Goal: Information Seeking & Learning: Learn about a topic

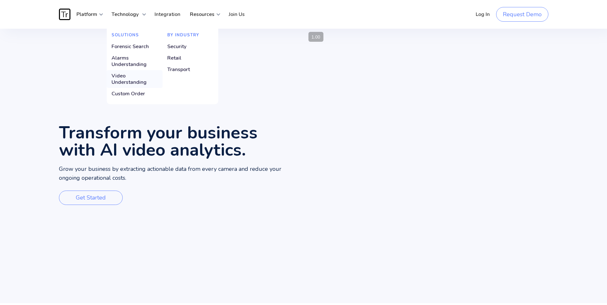
click at [126, 77] on div "Video Understanding" at bounding box center [135, 79] width 46 height 13
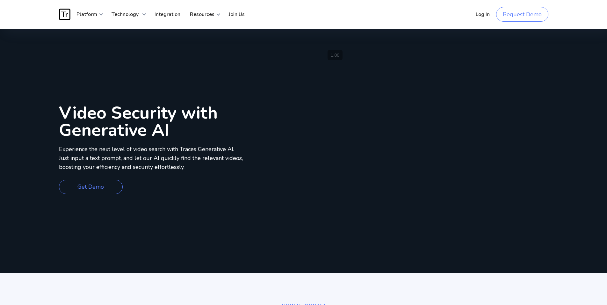
scroll to position [13, 0]
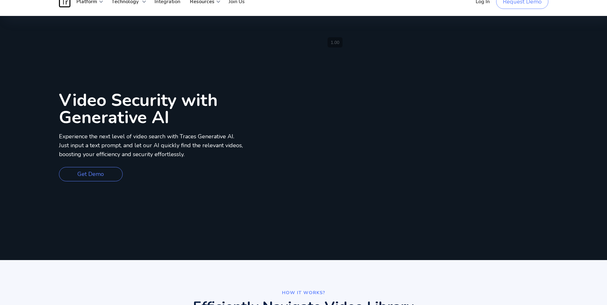
click at [295, 87] on div "Video Security with Generative AI Experience the next level of video search wit…" at bounding box center [181, 138] width 245 height 244
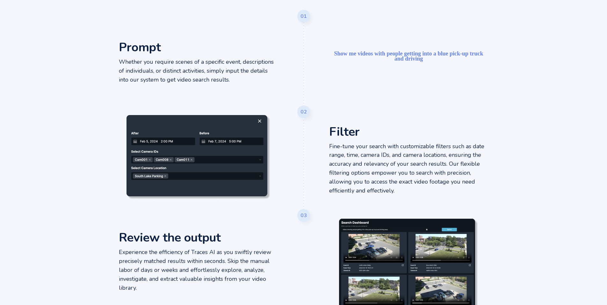
scroll to position [370, 0]
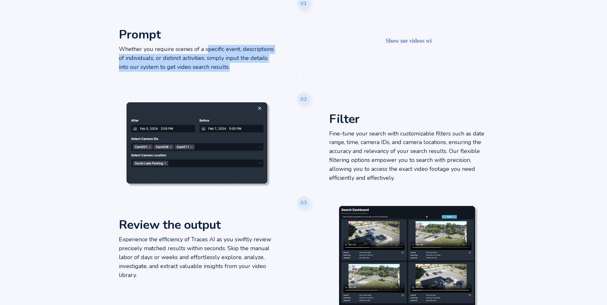
drag, startPoint x: 208, startPoint y: 47, endPoint x: 239, endPoint y: 63, distance: 34.9
click at [239, 63] on p "Whether you require scenes of a specific event, descriptions of individuals, or…" at bounding box center [198, 58] width 159 height 27
drag, startPoint x: 236, startPoint y: 65, endPoint x: 166, endPoint y: 39, distance: 74.8
click at [166, 39] on div "Prompt Whether you require scenes of a specific event, descriptions of individu…" at bounding box center [199, 45] width 172 height 96
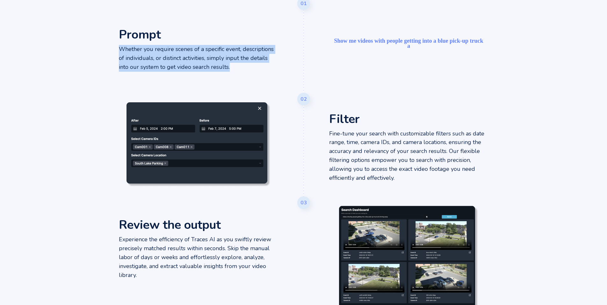
click at [166, 39] on div "Prompt Whether you require scenes of a specific event, descriptions of individu…" at bounding box center [199, 45] width 172 height 96
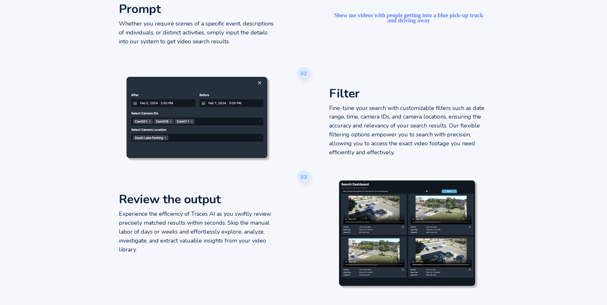
scroll to position [408, 0]
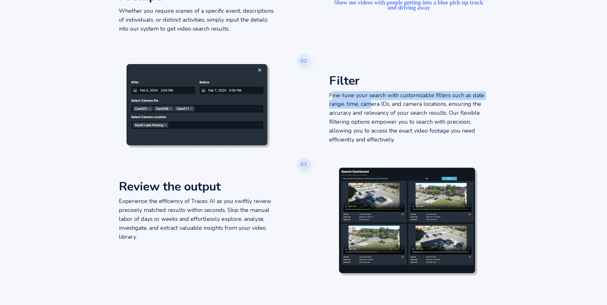
drag, startPoint x: 332, startPoint y: 94, endPoint x: 372, endPoint y: 109, distance: 42.6
click at [372, 109] on p "Fine-tune your search with customizable filters such as date range, time, camer…" at bounding box center [408, 117] width 159 height 53
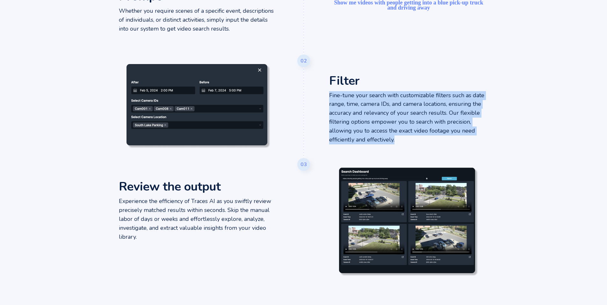
drag, startPoint x: 417, startPoint y: 136, endPoint x: 328, endPoint y: 93, distance: 99.4
click at [328, 93] on div "Filter Fine-tune your search with customizable filters such as date range, time…" at bounding box center [409, 104] width 172 height 99
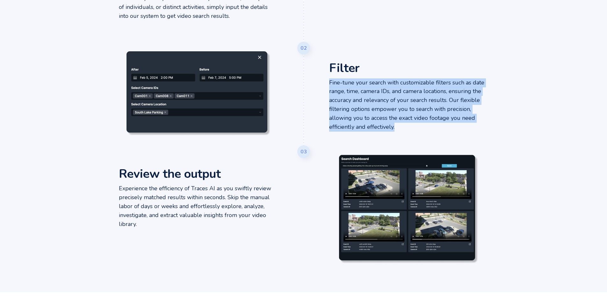
scroll to position [497, 0]
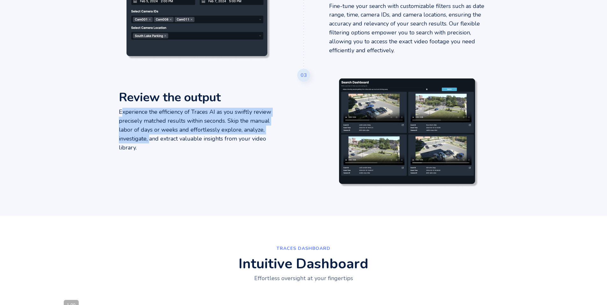
drag, startPoint x: 123, startPoint y: 115, endPoint x: 159, endPoint y: 149, distance: 48.5
click at [159, 149] on p "Experience the efficiency of Traces AI as you swiftly review precisely matched …" at bounding box center [198, 130] width 159 height 44
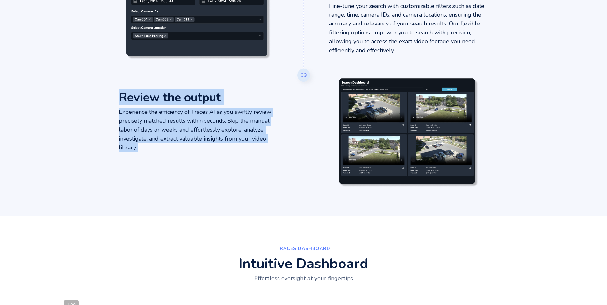
drag, startPoint x: 159, startPoint y: 149, endPoint x: 125, endPoint y: 104, distance: 55.8
click at [125, 104] on div "Review the output Experience the efficiency of Traces AI as you swiftly review …" at bounding box center [199, 117] width 172 height 96
click at [125, 104] on h3 "Review the output" at bounding box center [170, 97] width 102 height 14
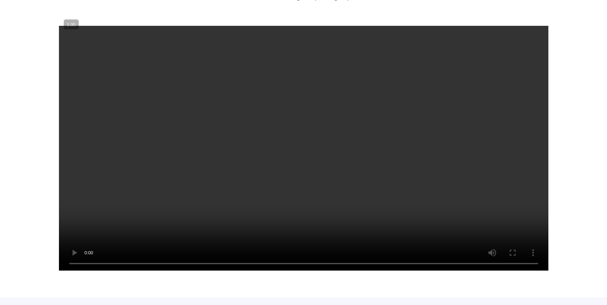
scroll to position [791, 0]
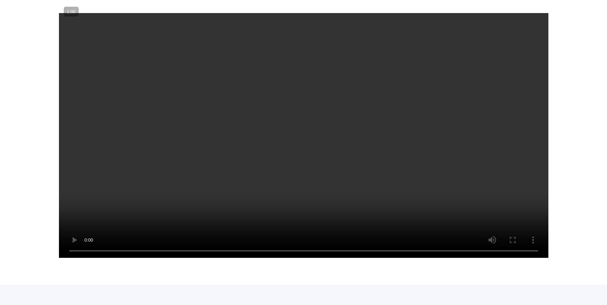
click at [241, 134] on video "Your browser does not support the video tag." at bounding box center [304, 135] width 490 height 245
click at [452, 152] on video "Your browser does not support the video tag." at bounding box center [304, 135] width 490 height 245
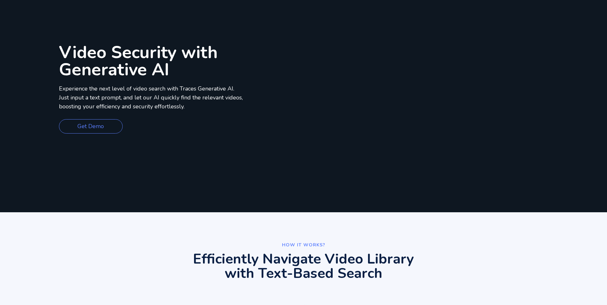
scroll to position [0, 0]
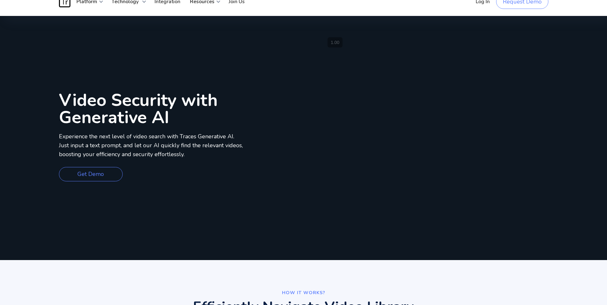
click at [314, 129] on div "Your browser does not support the video tag." at bounding box center [456, 138] width 304 height 244
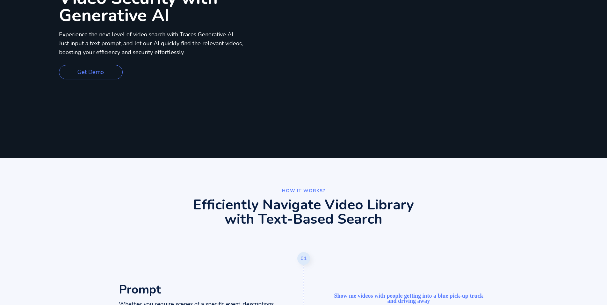
scroll to position [128, 0]
